Goal: Transaction & Acquisition: Download file/media

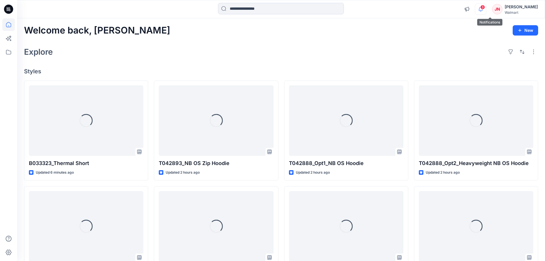
click at [482, 11] on icon "button" at bounding box center [481, 11] width 2 height 1
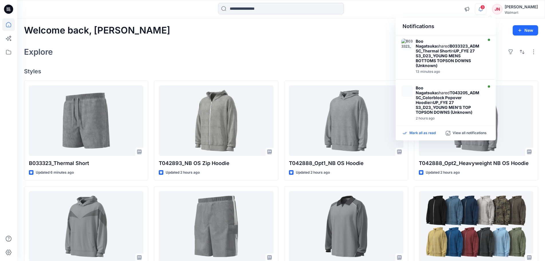
click at [430, 134] on p "Mark all as read" at bounding box center [422, 132] width 26 height 5
click at [7, 51] on icon at bounding box center [8, 52] width 13 height 13
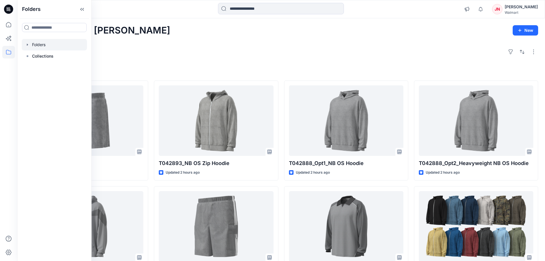
click at [36, 44] on div at bounding box center [54, 44] width 65 height 11
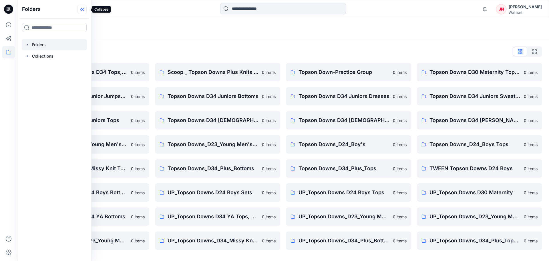
click at [87, 10] on icon at bounding box center [82, 9] width 9 height 9
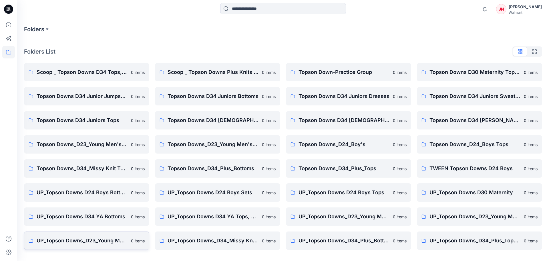
click at [121, 239] on p "UP_Topson Downs_D23_Young Men's Tops" at bounding box center [82, 240] width 91 height 8
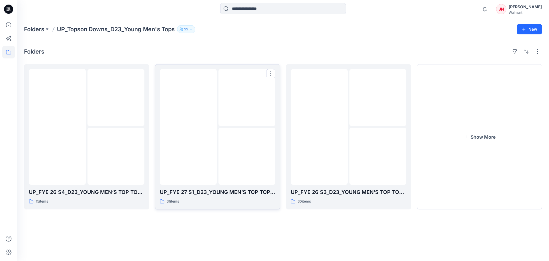
click at [213, 183] on div at bounding box center [188, 127] width 57 height 116
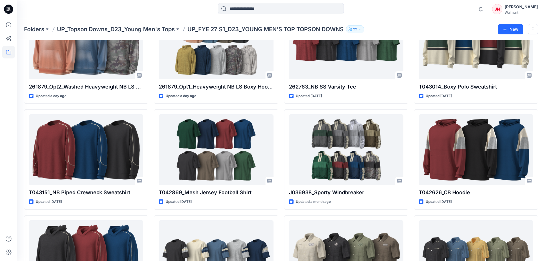
scroll to position [163, 0]
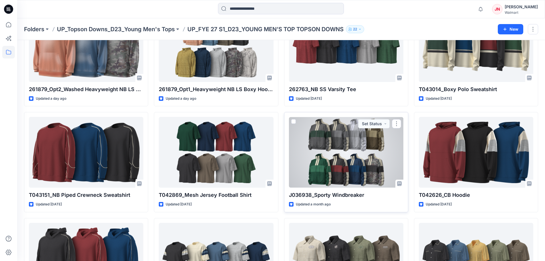
click at [343, 179] on div at bounding box center [346, 152] width 114 height 71
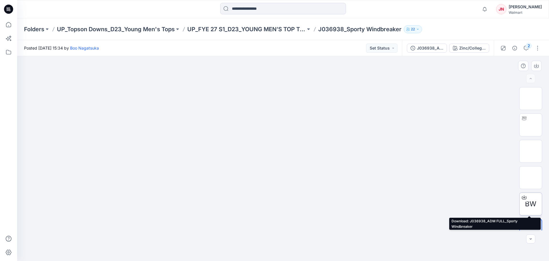
click at [523, 194] on div at bounding box center [524, 197] width 9 height 9
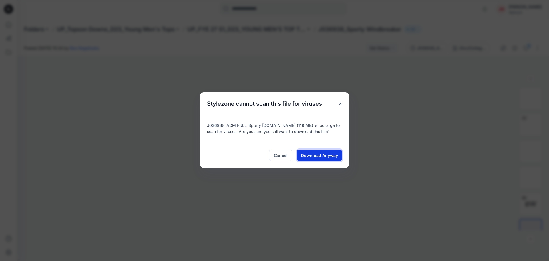
click at [314, 155] on span "Download Anyway" at bounding box center [319, 155] width 37 height 6
